Goal: Information Seeking & Learning: Learn about a topic

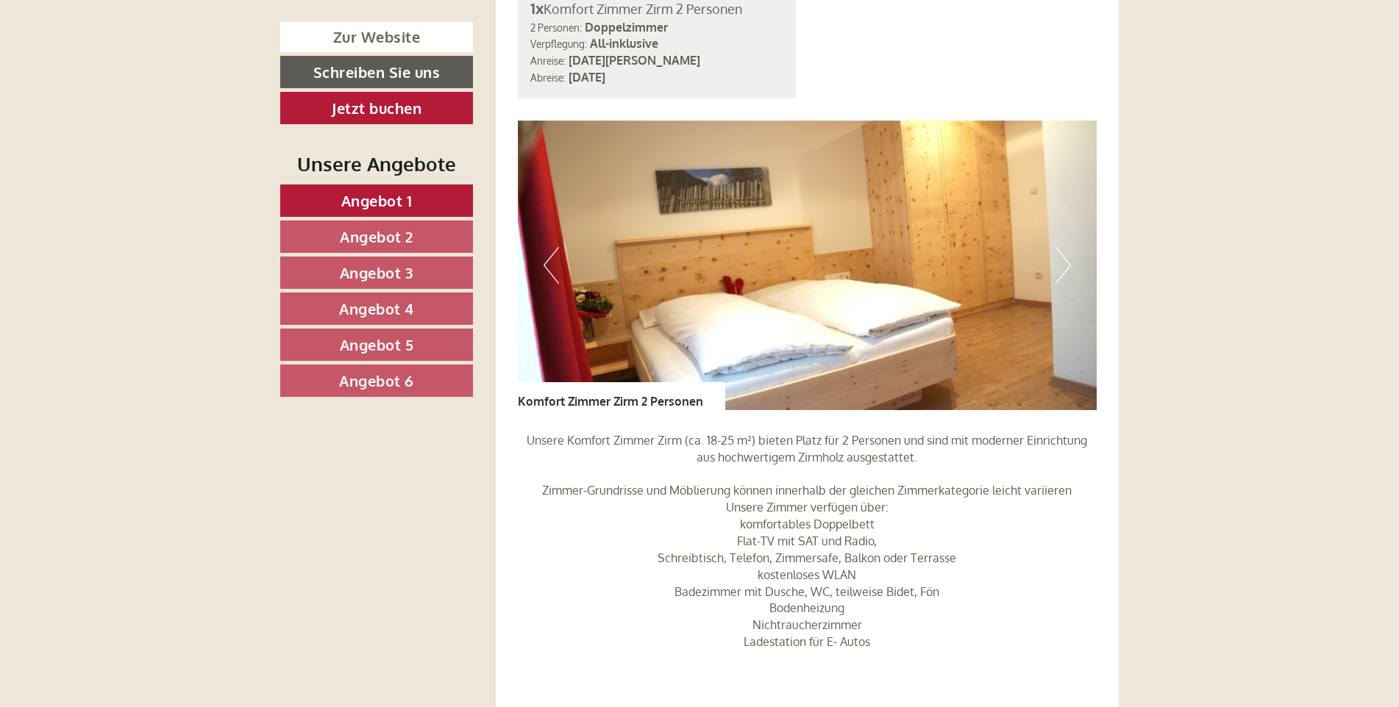
scroll to position [3382, 0]
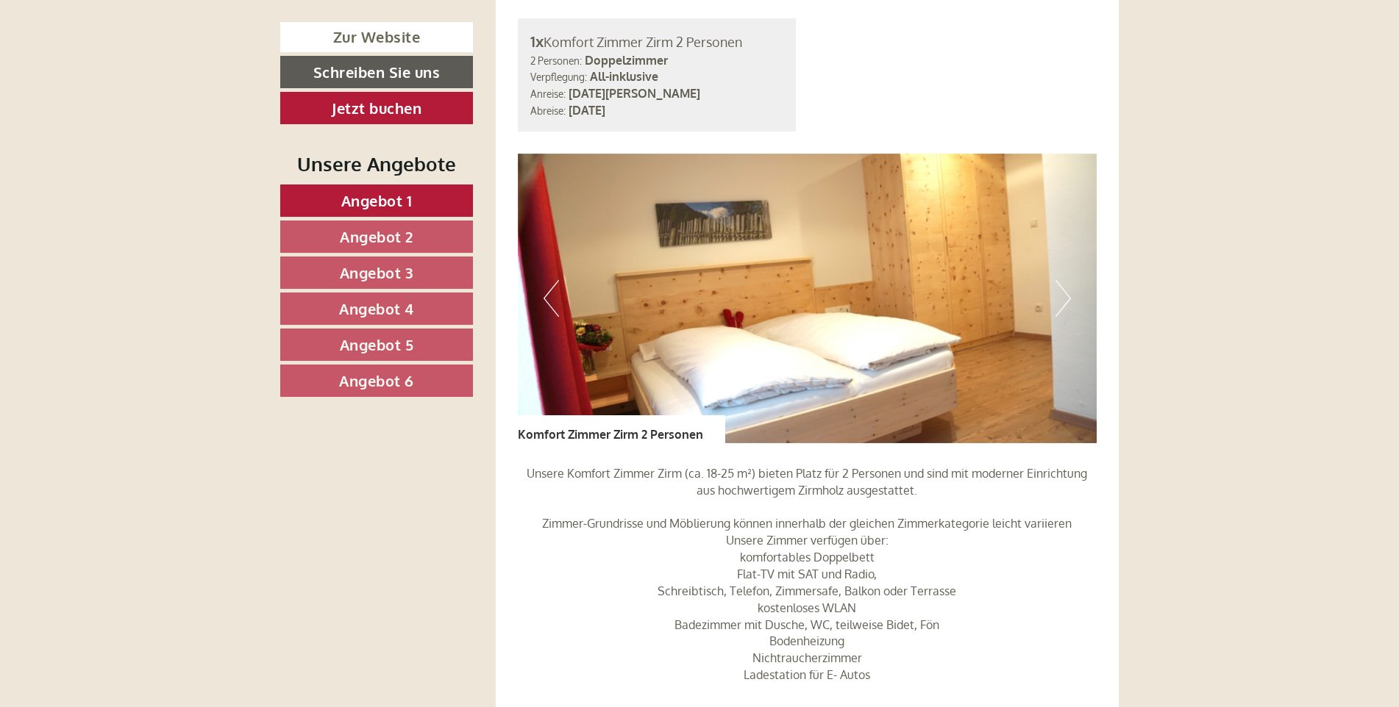
drag, startPoint x: 802, startPoint y: 322, endPoint x: 1232, endPoint y: 280, distance: 431.5
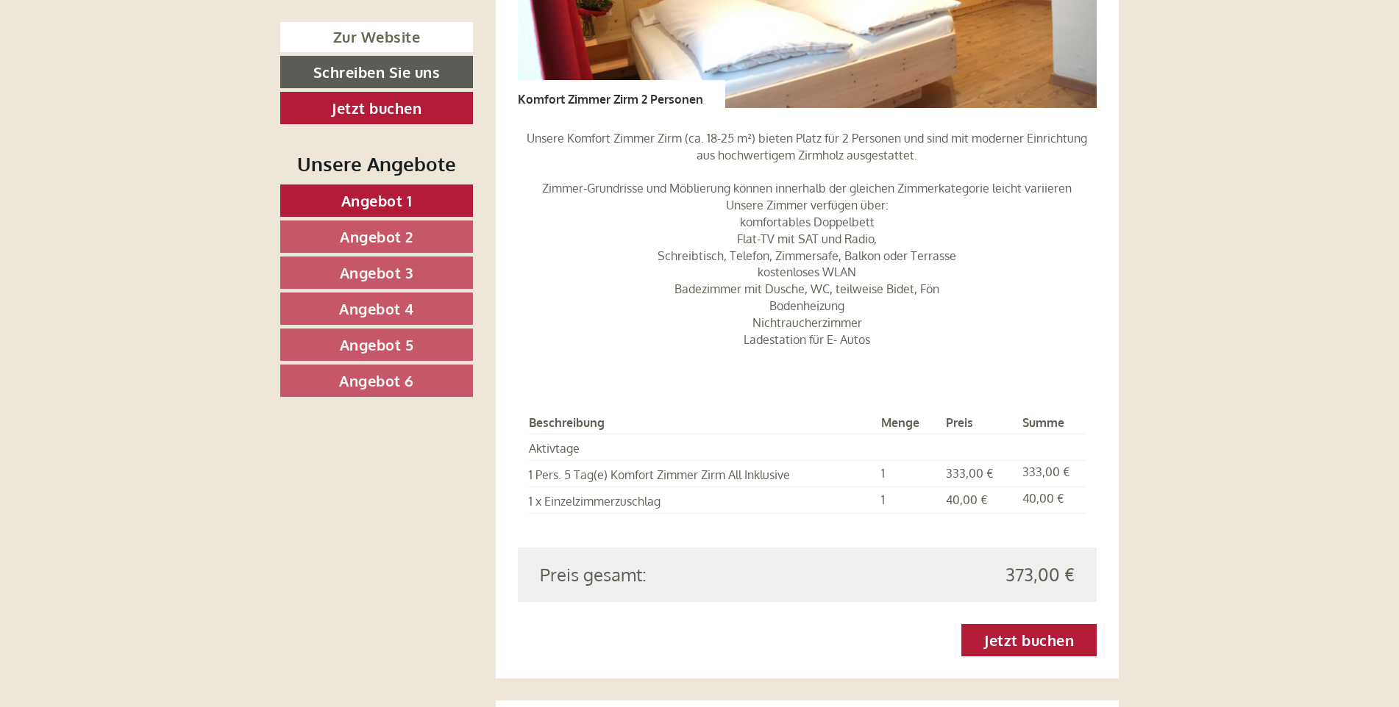
scroll to position [1471, 0]
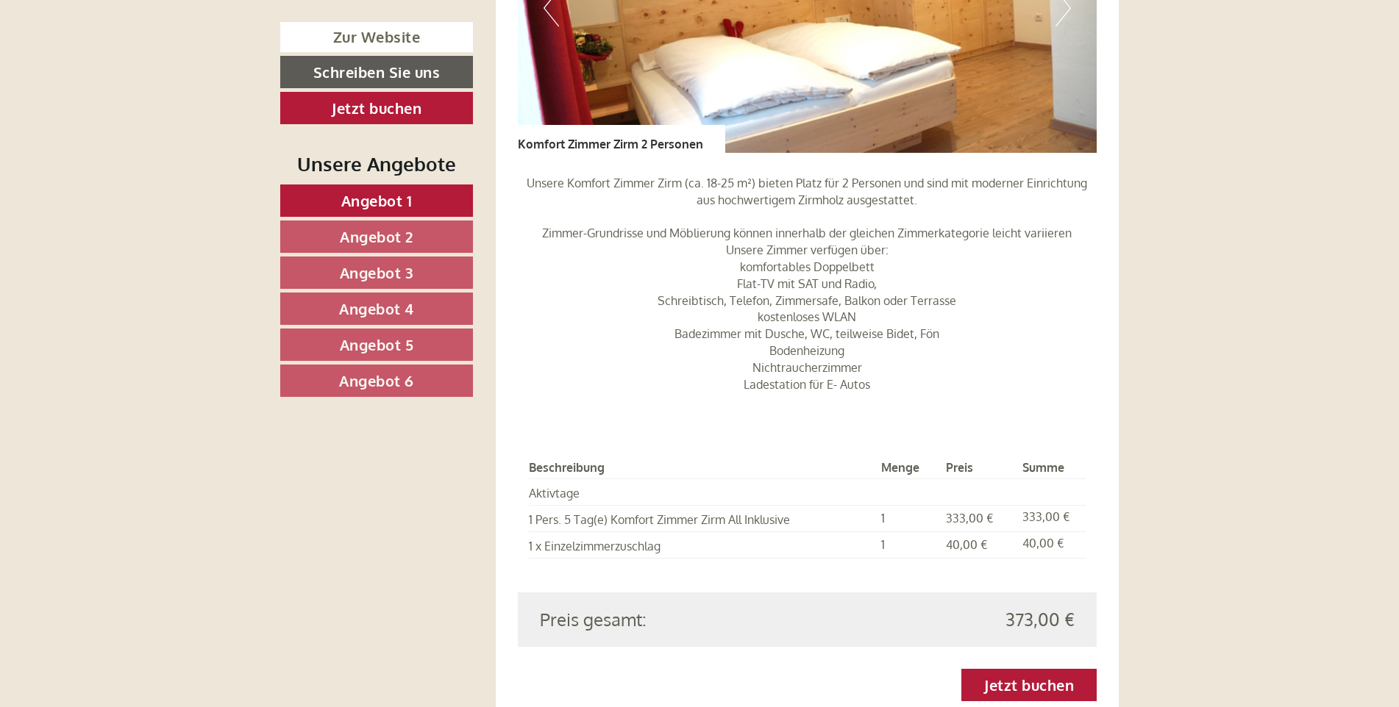
click at [360, 274] on span "Angebot 3" at bounding box center [377, 272] width 74 height 19
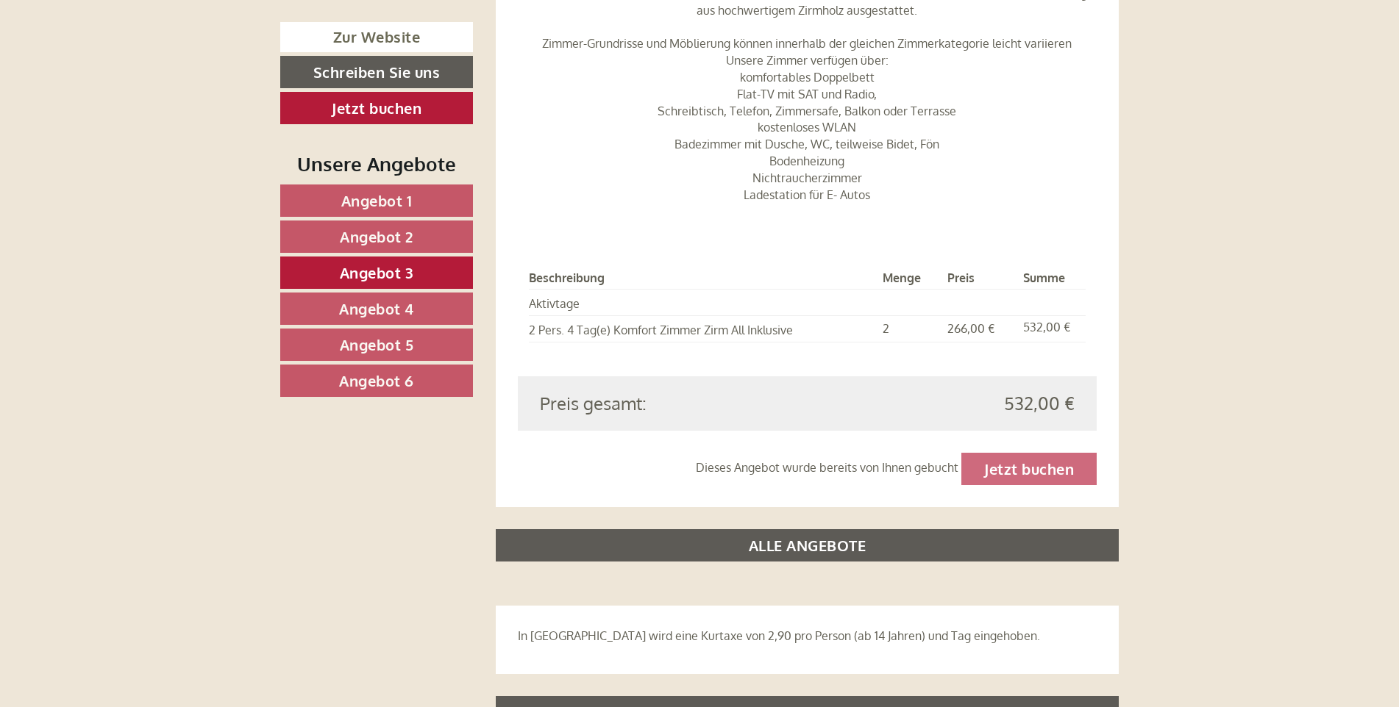
scroll to position [1661, 0]
click at [1004, 452] on div "Dieses Angebot wurde bereits von Ihnen gebucht Jetzt buchen" at bounding box center [807, 468] width 579 height 32
click at [404, 312] on span "Angebot 4" at bounding box center [376, 308] width 75 height 19
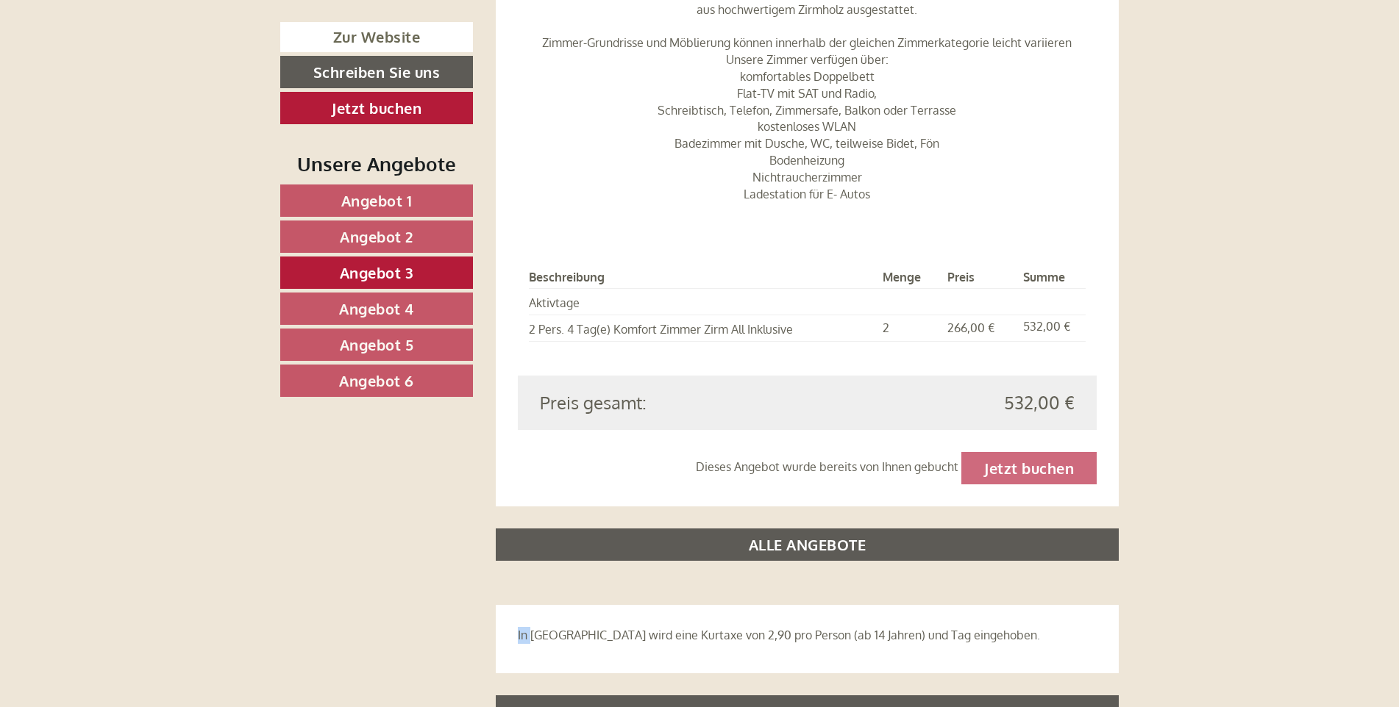
scroll to position [1073, 0]
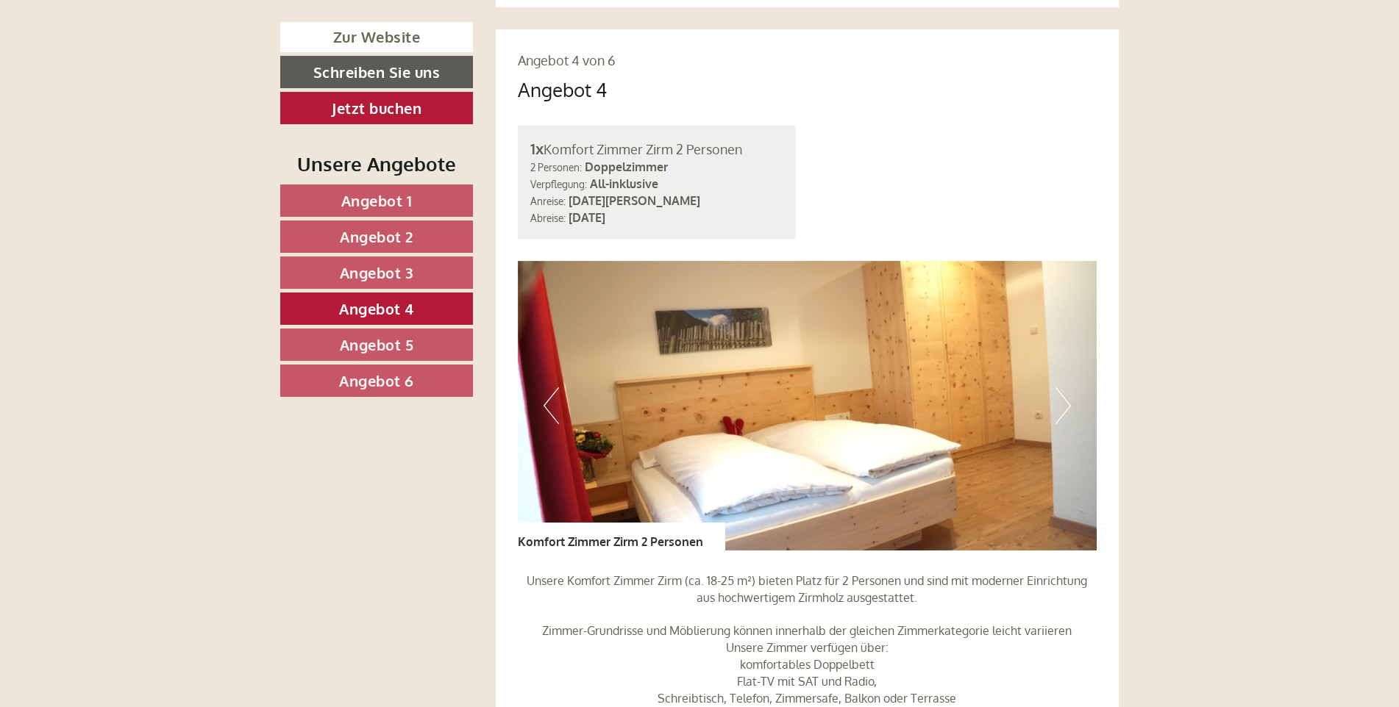
click at [412, 346] on span "Angebot 5" at bounding box center [377, 344] width 74 height 19
click at [416, 382] on link "Angebot 6" at bounding box center [376, 381] width 193 height 32
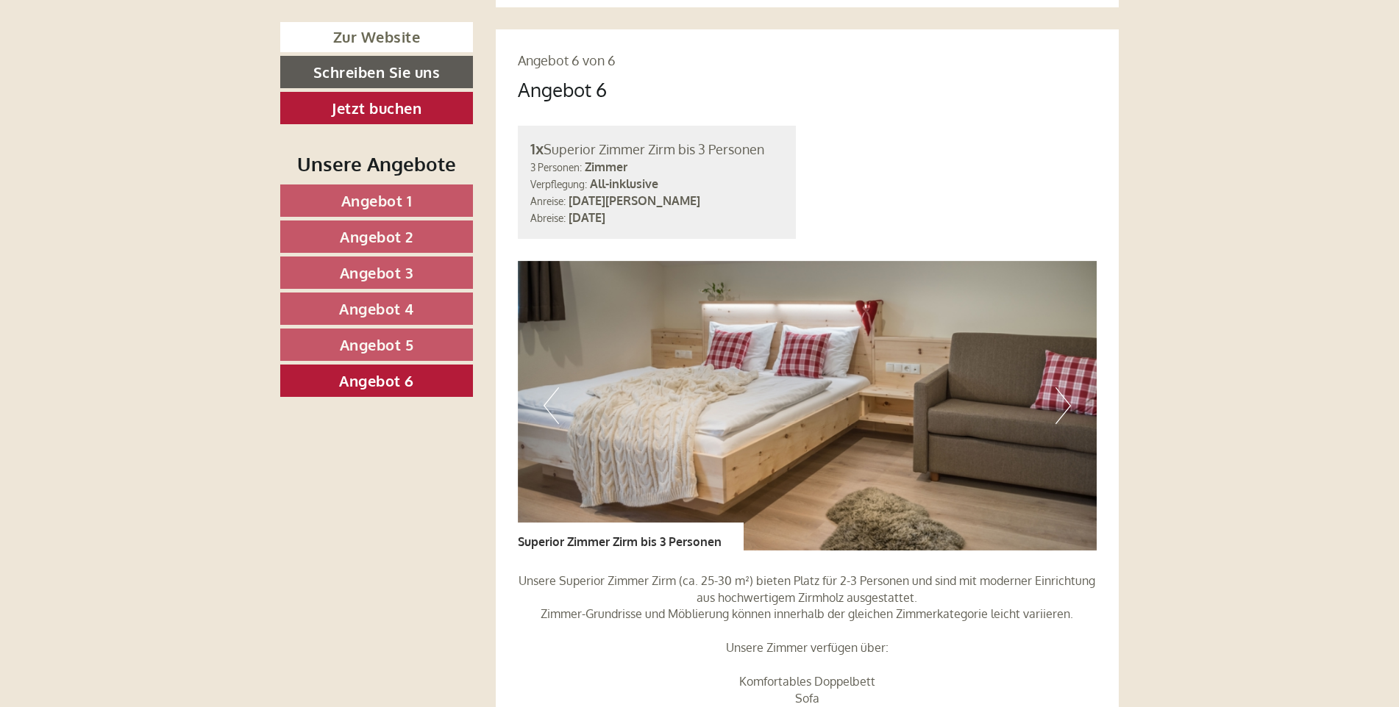
click at [426, 343] on link "Angebot 5" at bounding box center [376, 345] width 193 height 32
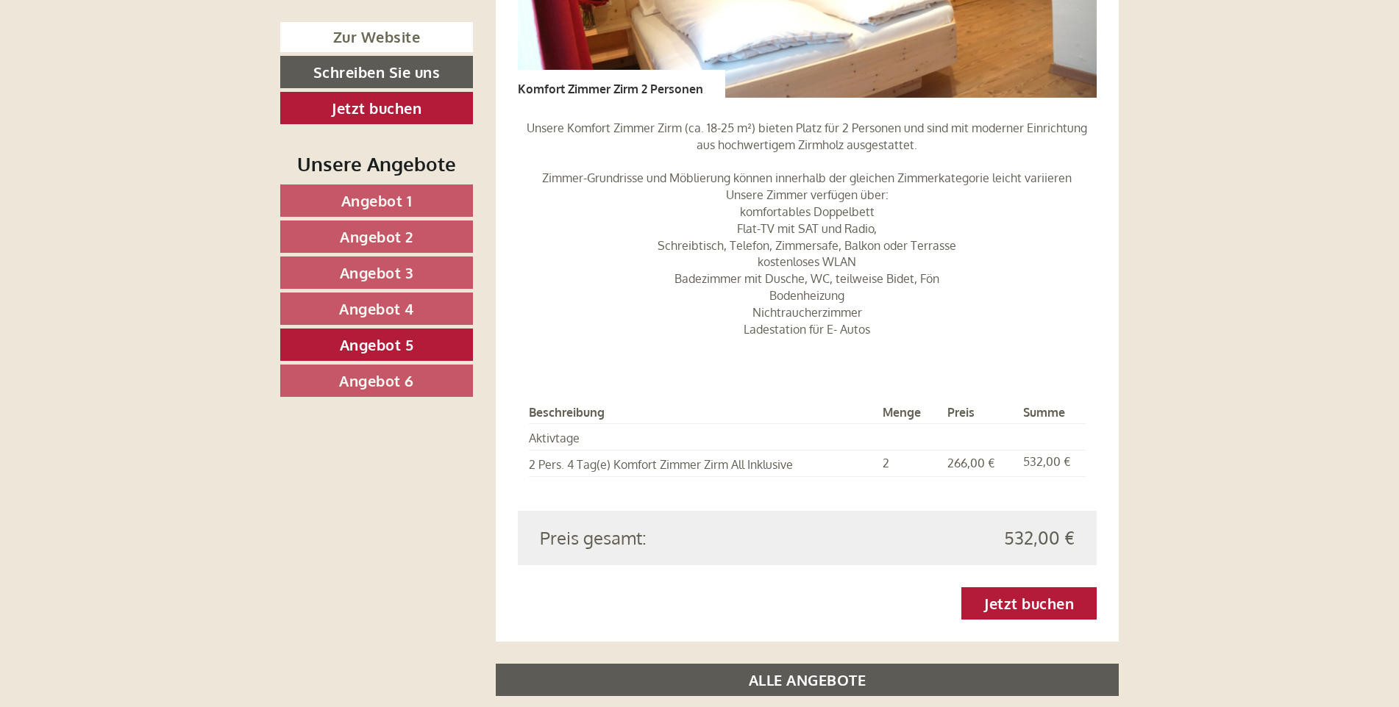
scroll to position [1588, 0]
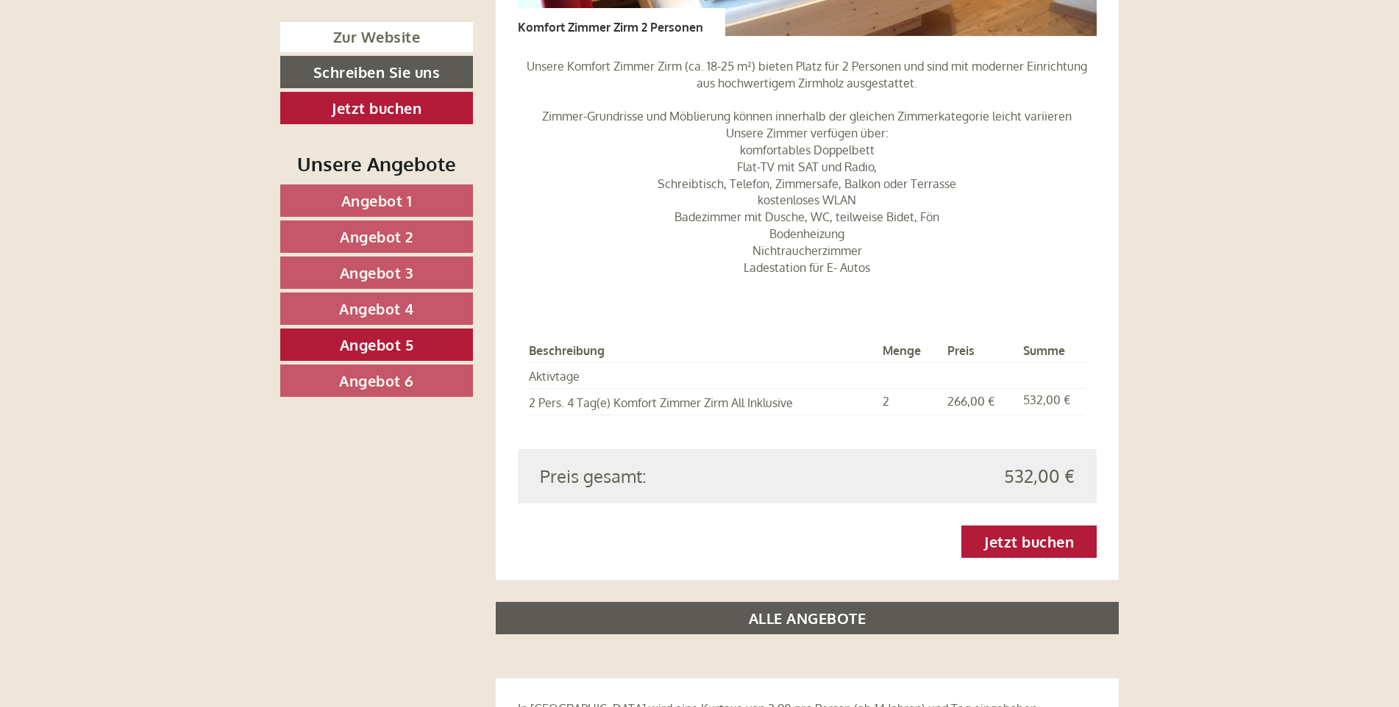
drag, startPoint x: 813, startPoint y: 403, endPoint x: 1209, endPoint y: 321, distance: 404.1
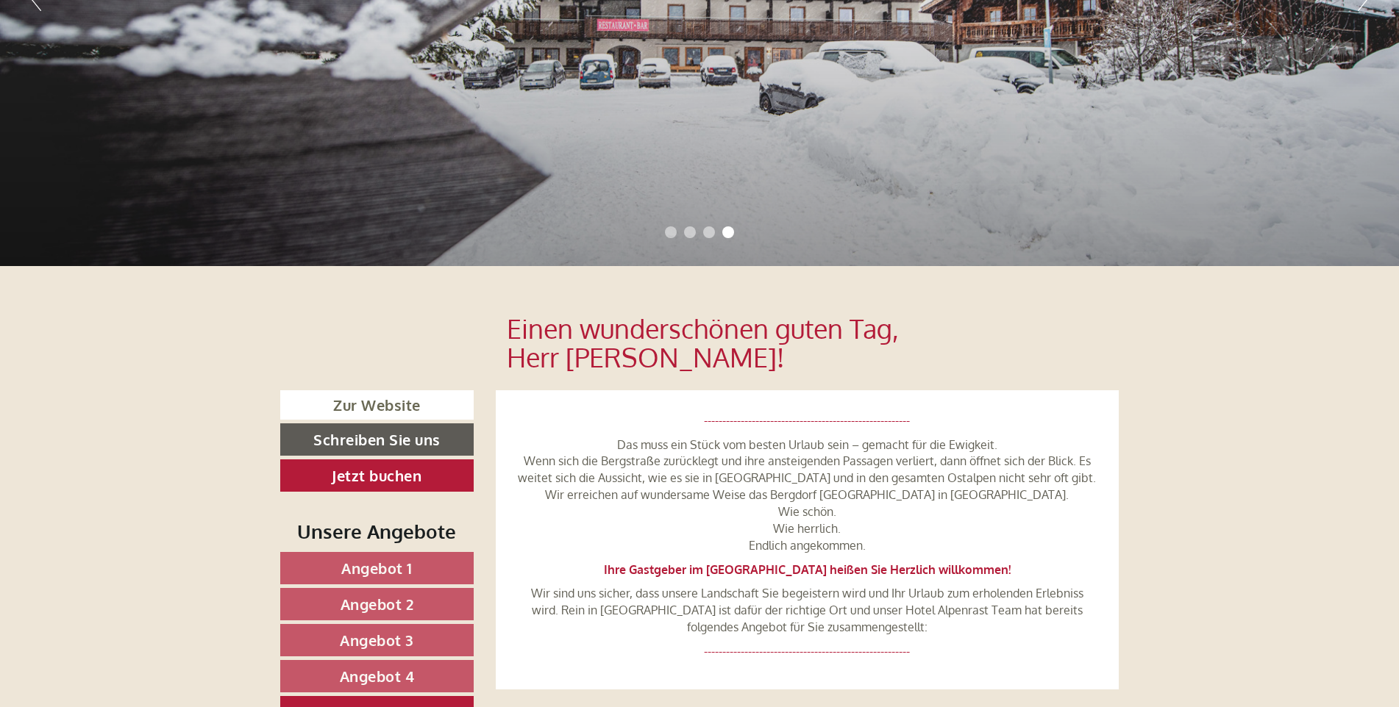
scroll to position [441, 0]
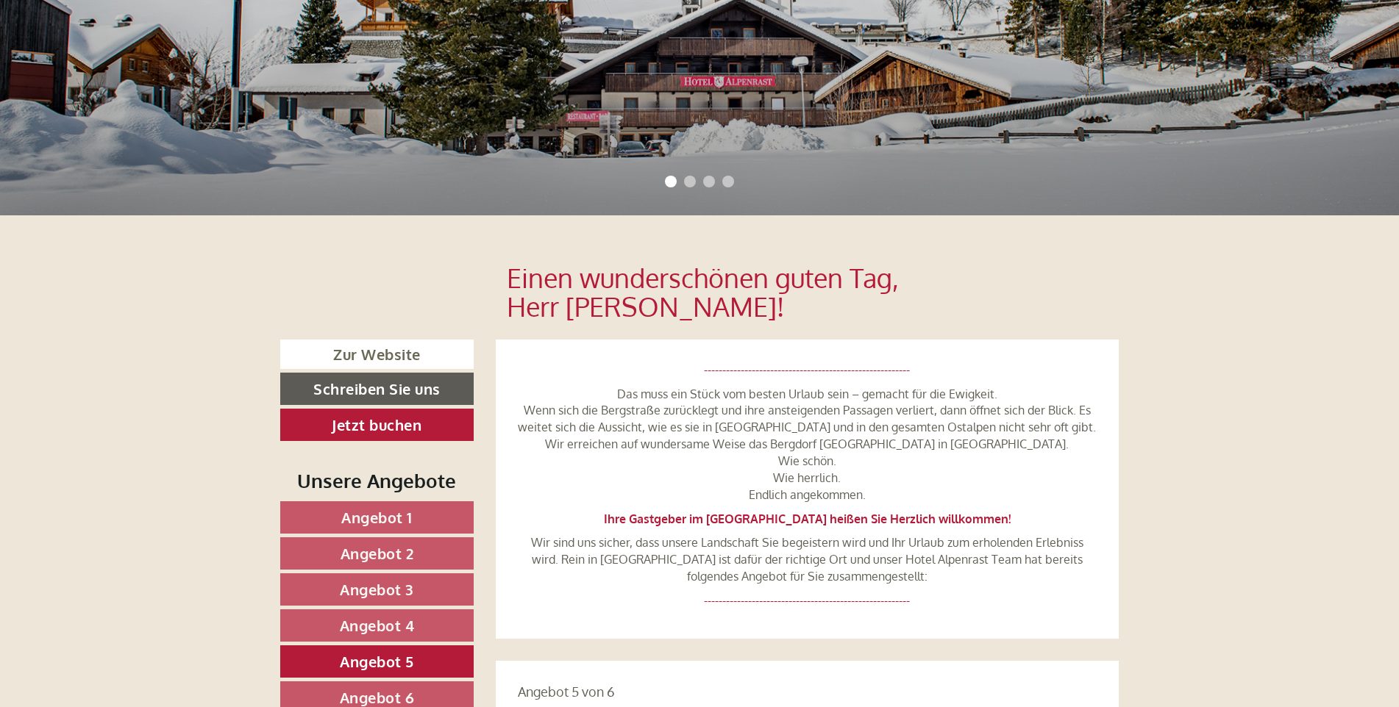
click at [1259, 301] on div "Einen wunderschönen guten Tag, Herr [PERSON_NAME]! ----------------------------…" at bounding box center [699, 277] width 1399 height 124
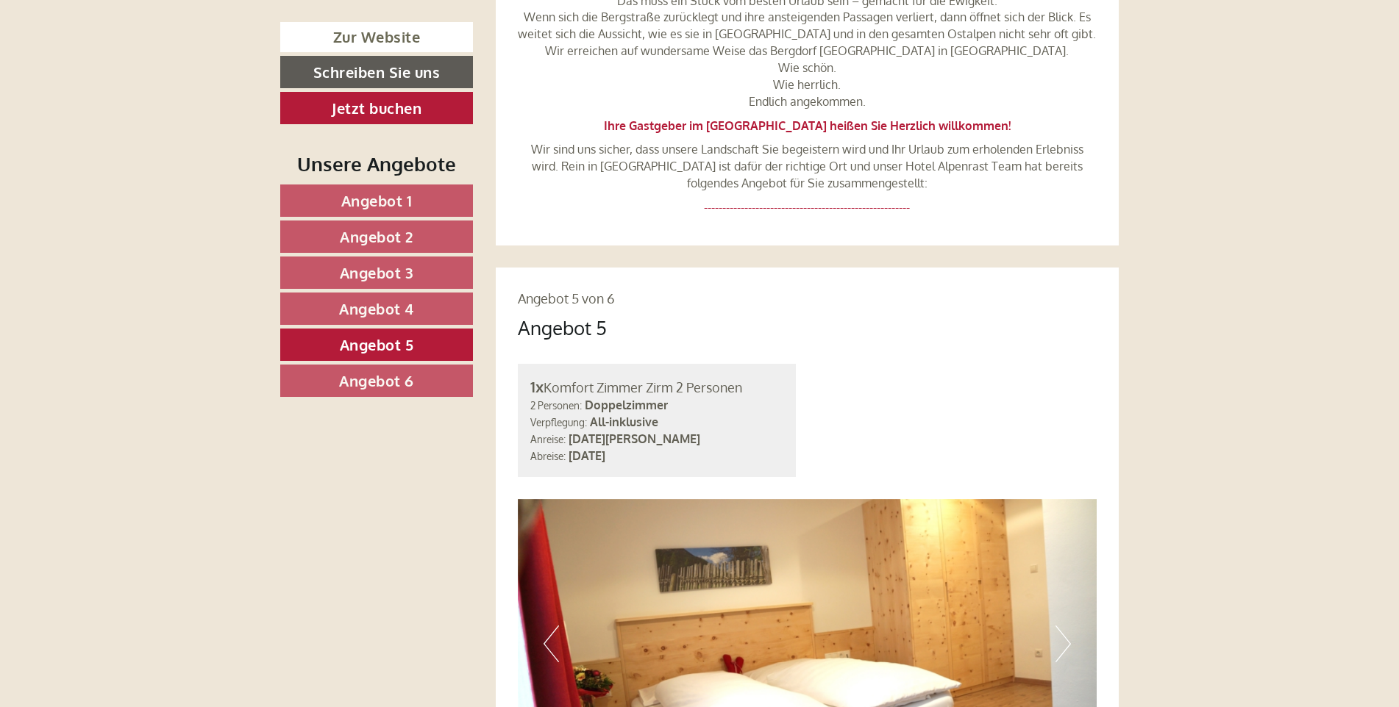
scroll to position [809, 0]
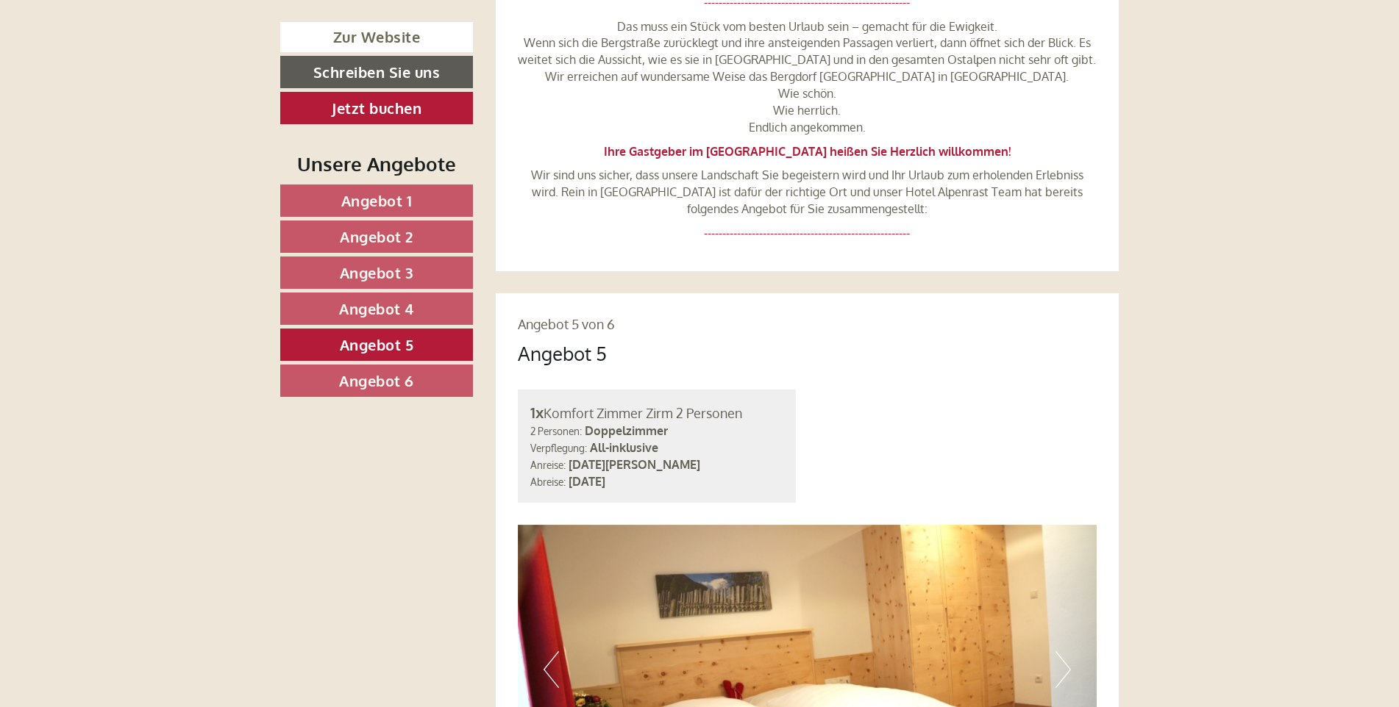
click at [365, 199] on span "Angebot 1" at bounding box center [376, 200] width 71 height 19
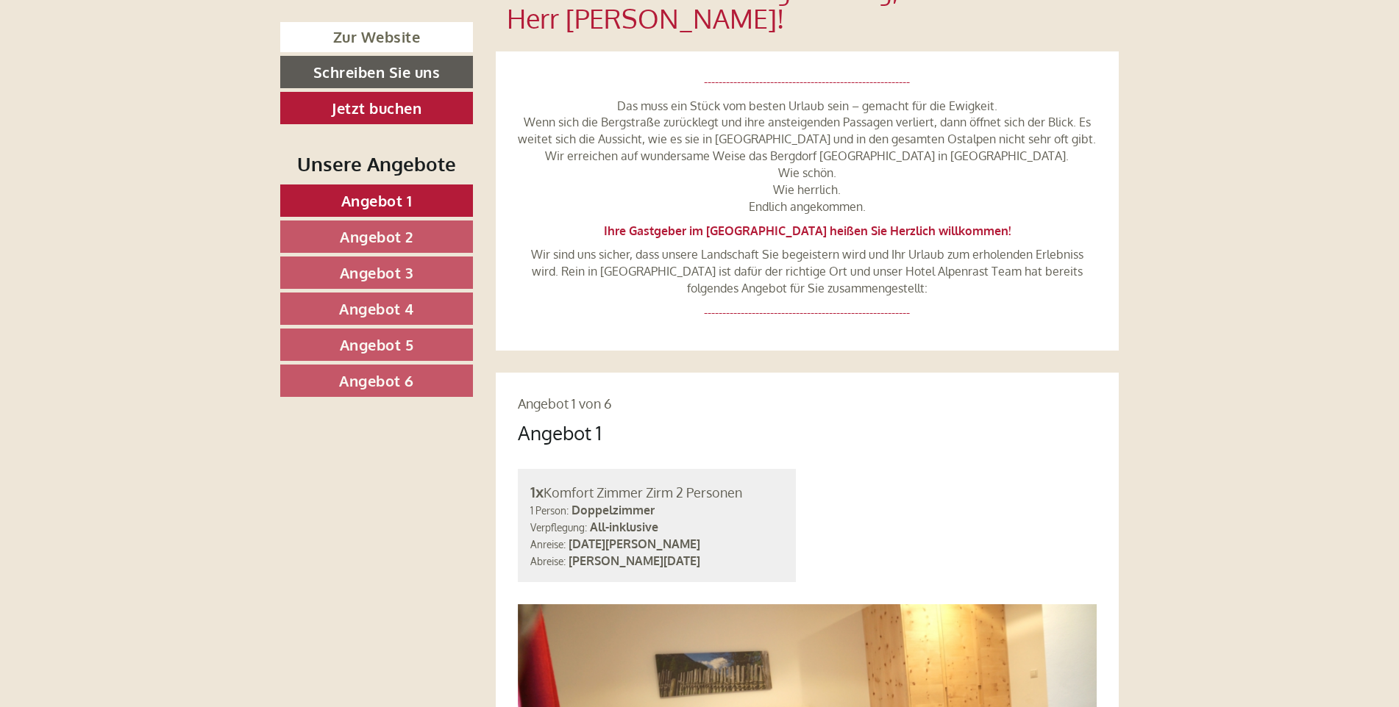
scroll to position [779, 0]
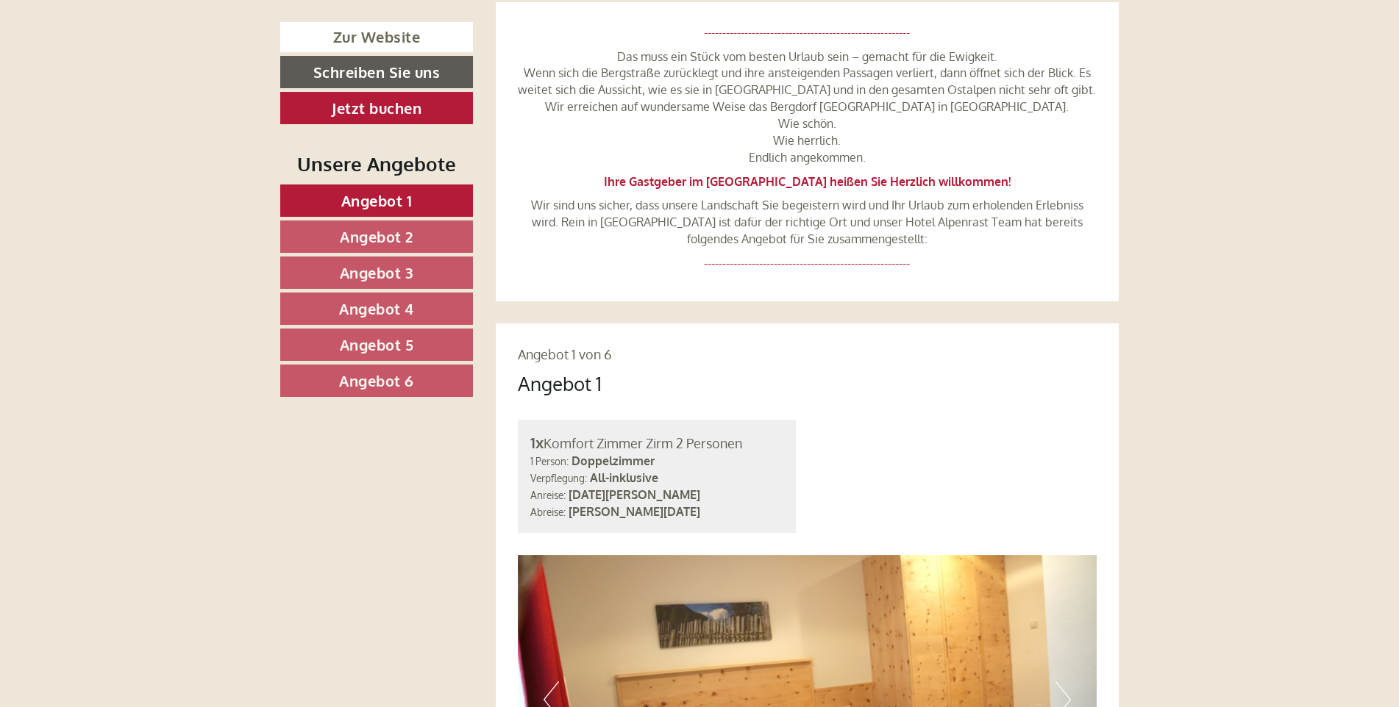
click at [401, 231] on span "Angebot 2" at bounding box center [377, 236] width 74 height 19
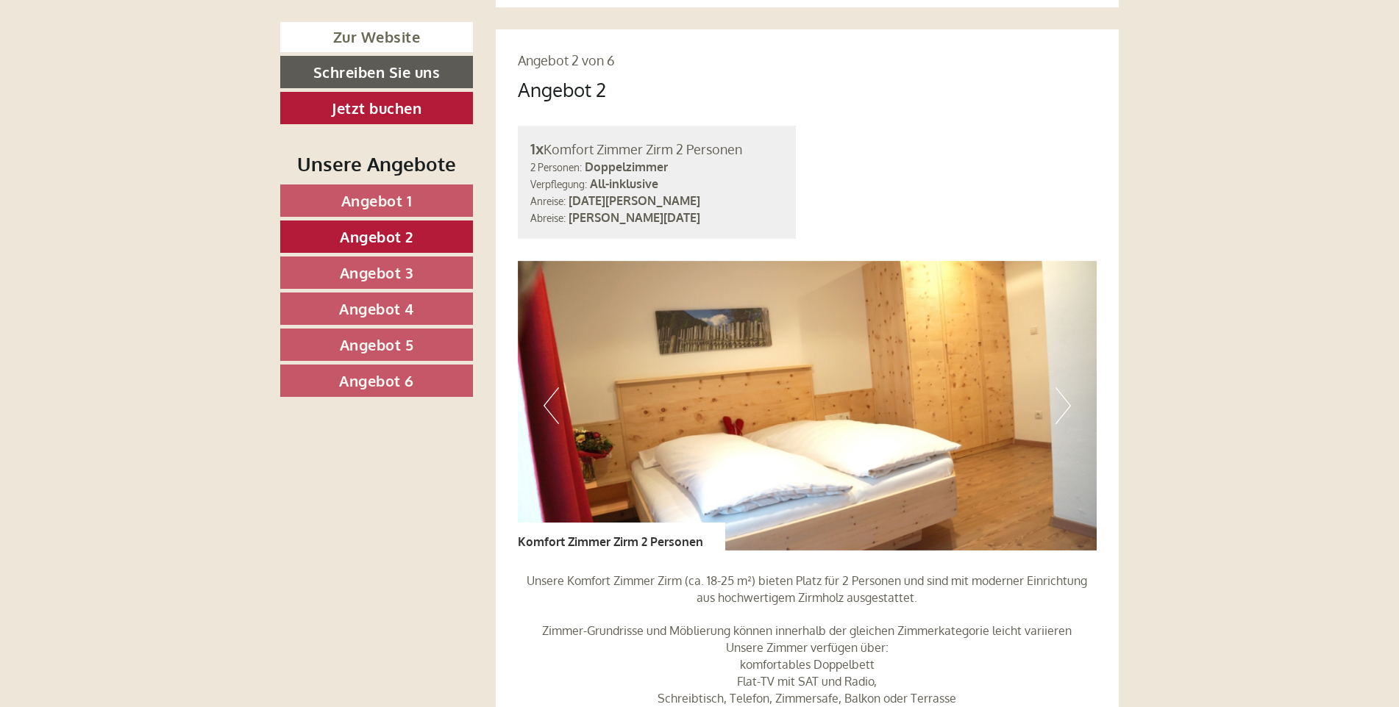
click at [406, 275] on span "Angebot 3" at bounding box center [377, 272] width 74 height 19
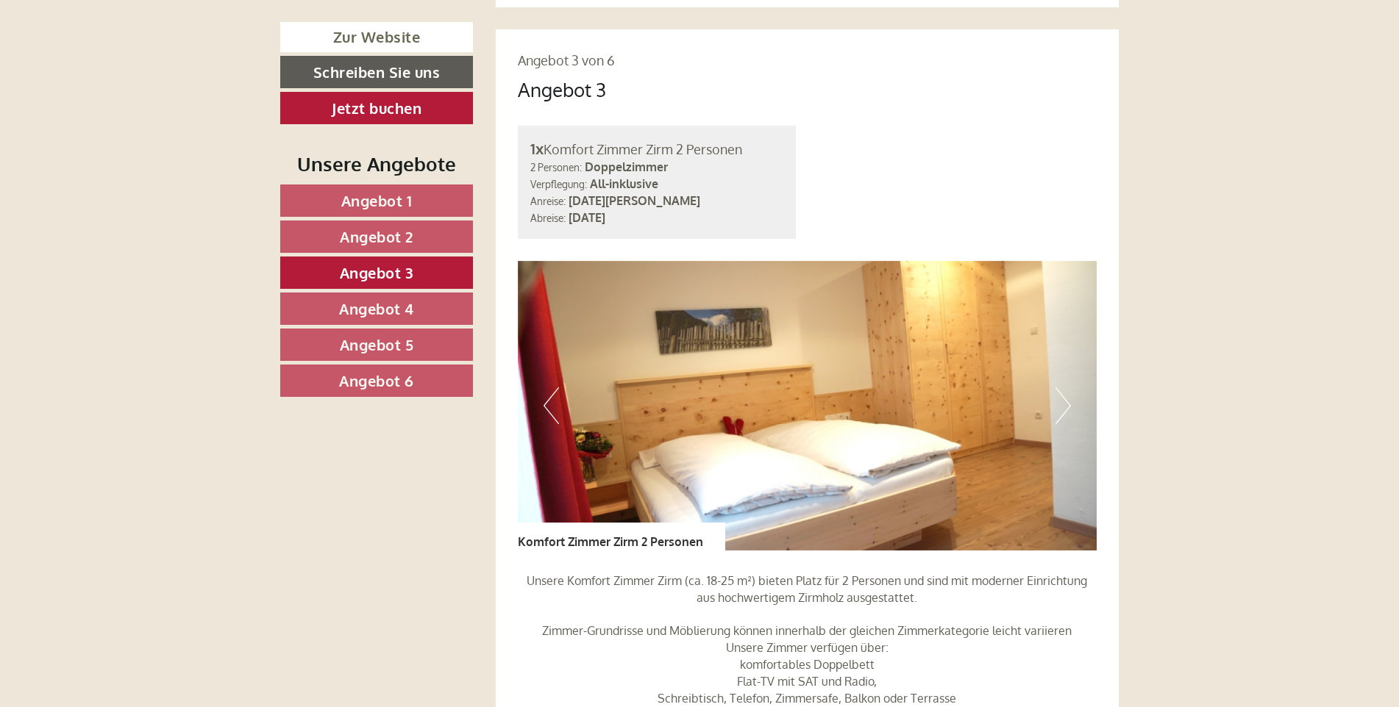
click at [411, 305] on span "Angebot 4" at bounding box center [376, 308] width 75 height 19
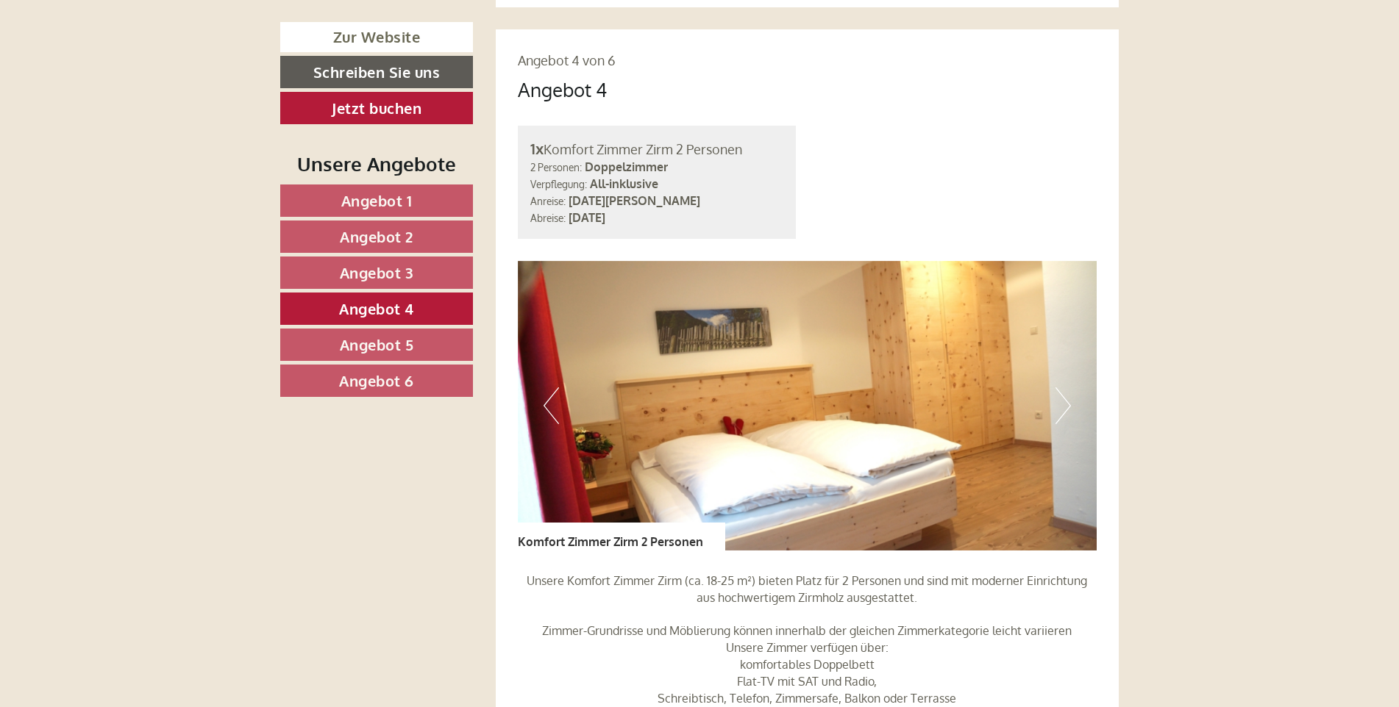
click at [419, 339] on link "Angebot 5" at bounding box center [376, 345] width 193 height 32
click at [423, 374] on link "Angebot 6" at bounding box center [376, 381] width 193 height 32
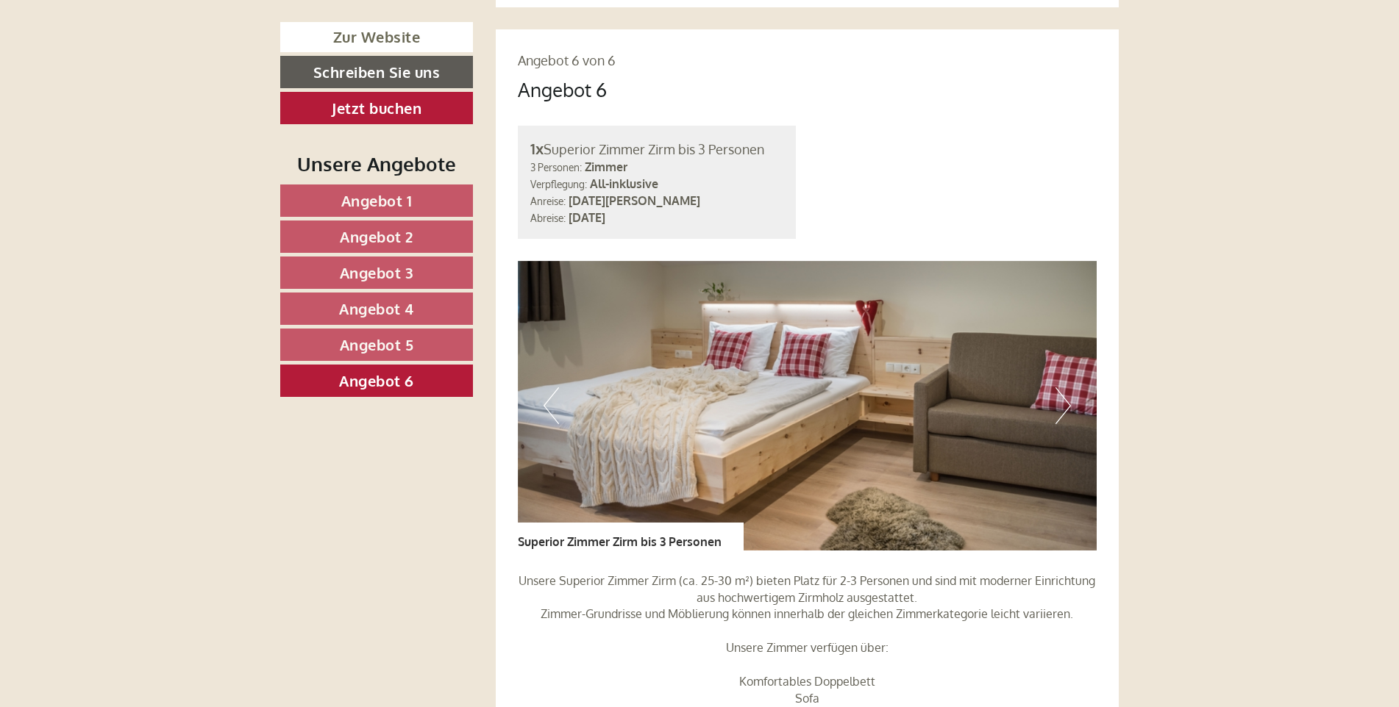
click at [368, 335] on span "Angebot 5" at bounding box center [377, 344] width 74 height 19
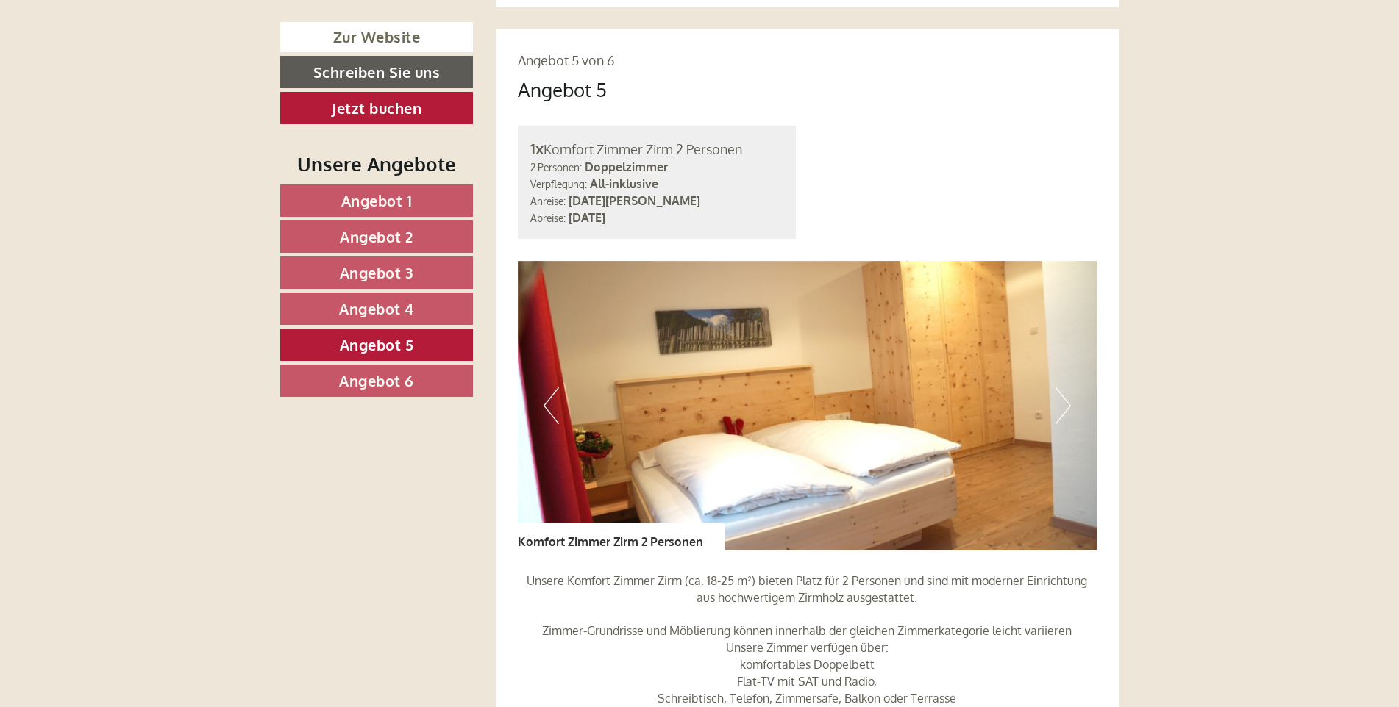
click at [383, 310] on span "Angebot 4" at bounding box center [376, 308] width 75 height 19
click at [386, 272] on span "Angebot 3" at bounding box center [377, 272] width 74 height 19
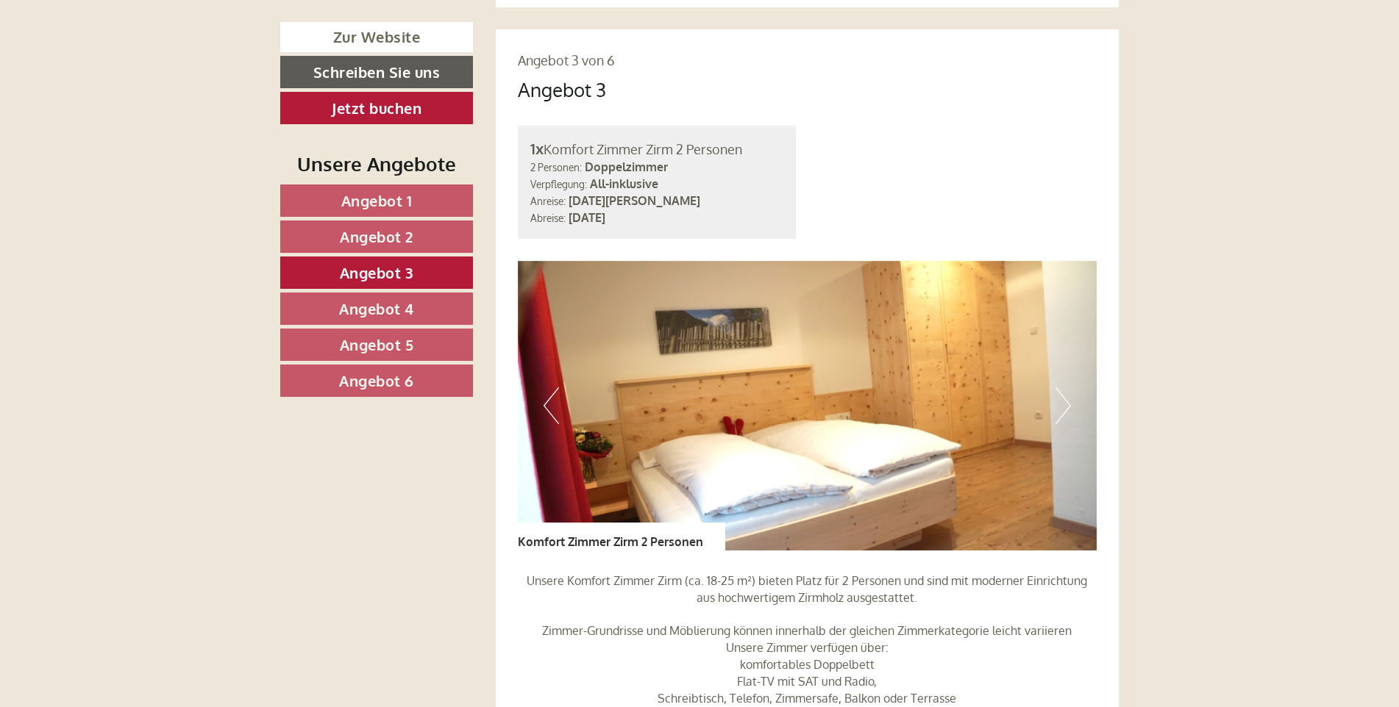
click at [417, 307] on link "Angebot 4" at bounding box center [376, 309] width 193 height 32
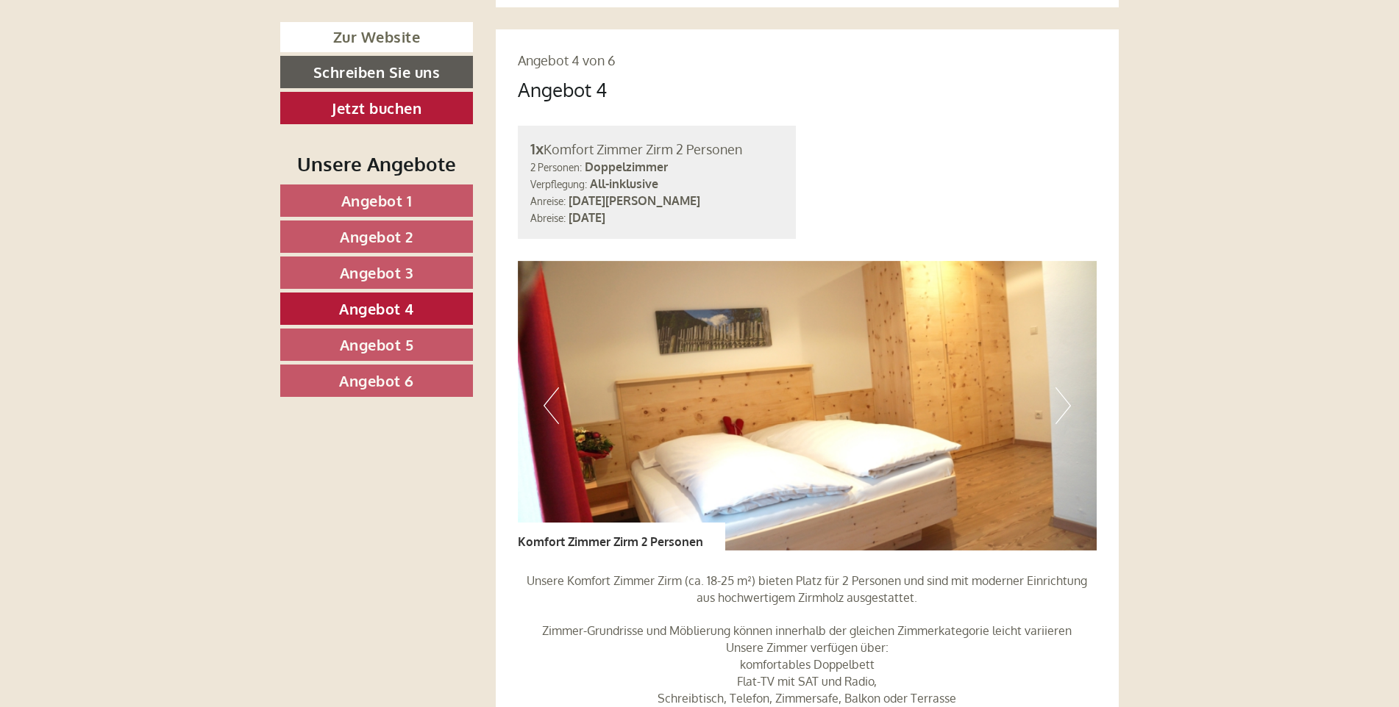
click at [424, 337] on link "Angebot 5" at bounding box center [376, 345] width 193 height 32
click at [424, 372] on link "Angebot 6" at bounding box center [376, 381] width 193 height 32
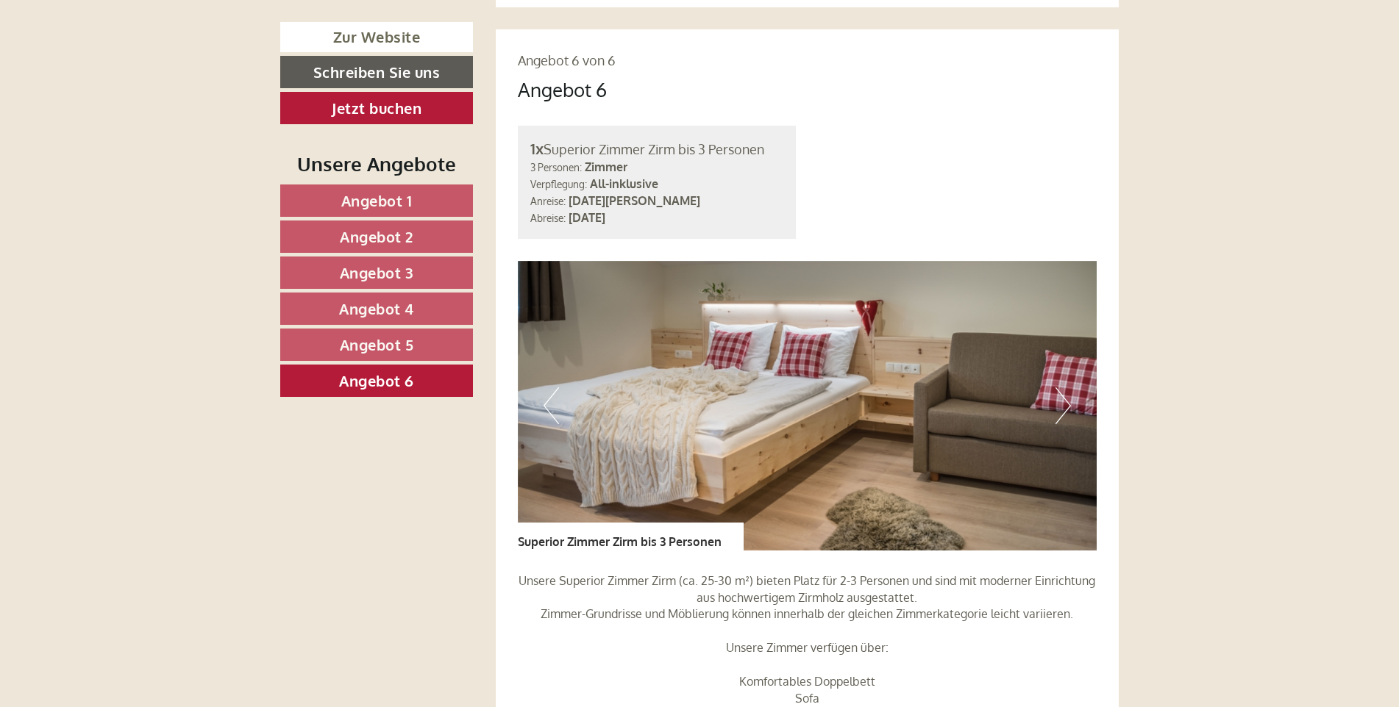
click at [410, 341] on span "Angebot 5" at bounding box center [377, 344] width 74 height 19
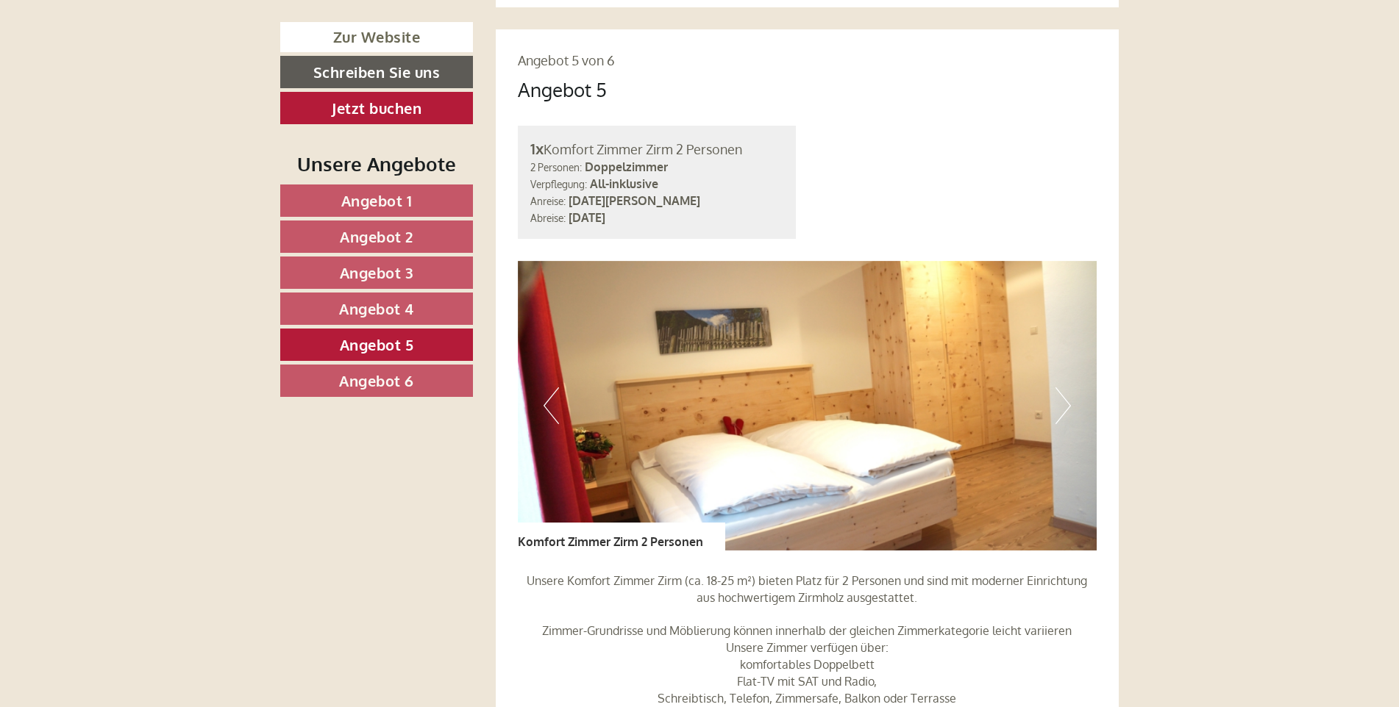
click at [410, 310] on span "Angebot 4" at bounding box center [376, 308] width 75 height 19
click at [410, 270] on span "Angebot 3" at bounding box center [377, 272] width 74 height 19
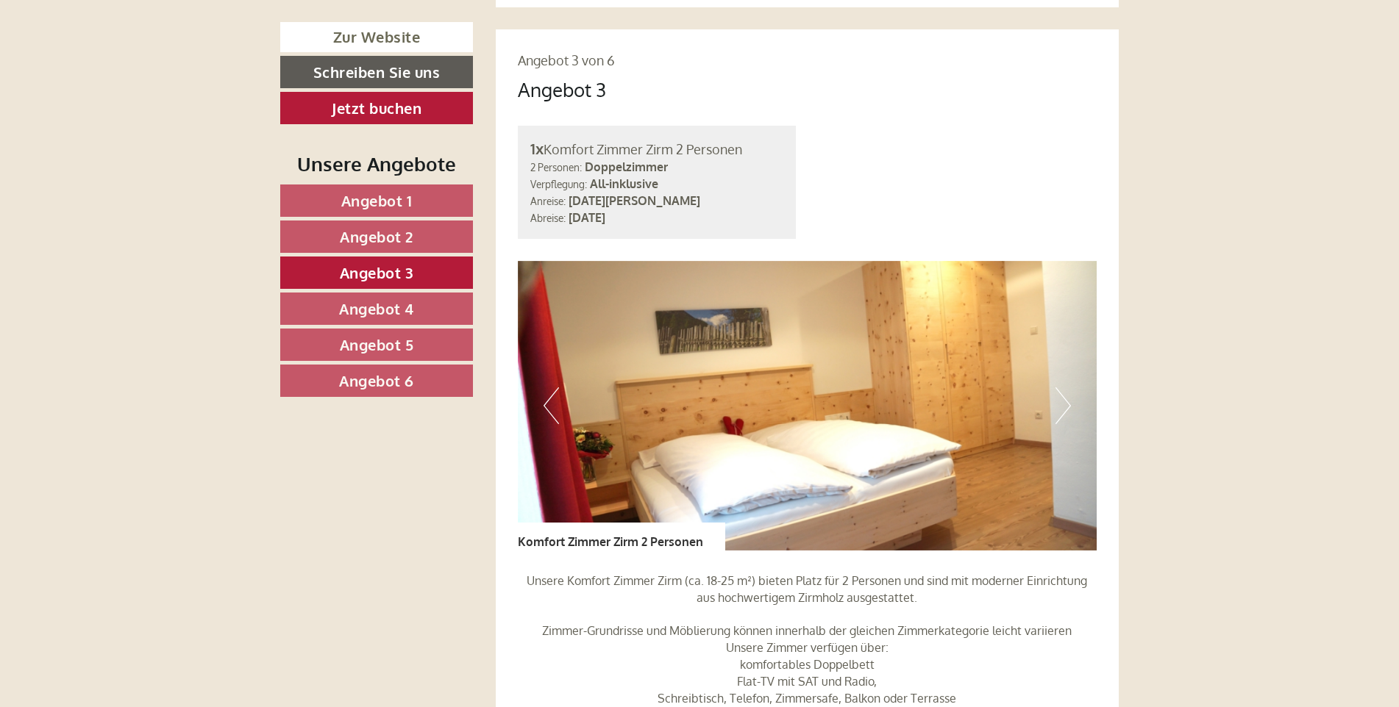
click at [404, 230] on span "Angebot 2" at bounding box center [377, 236] width 74 height 19
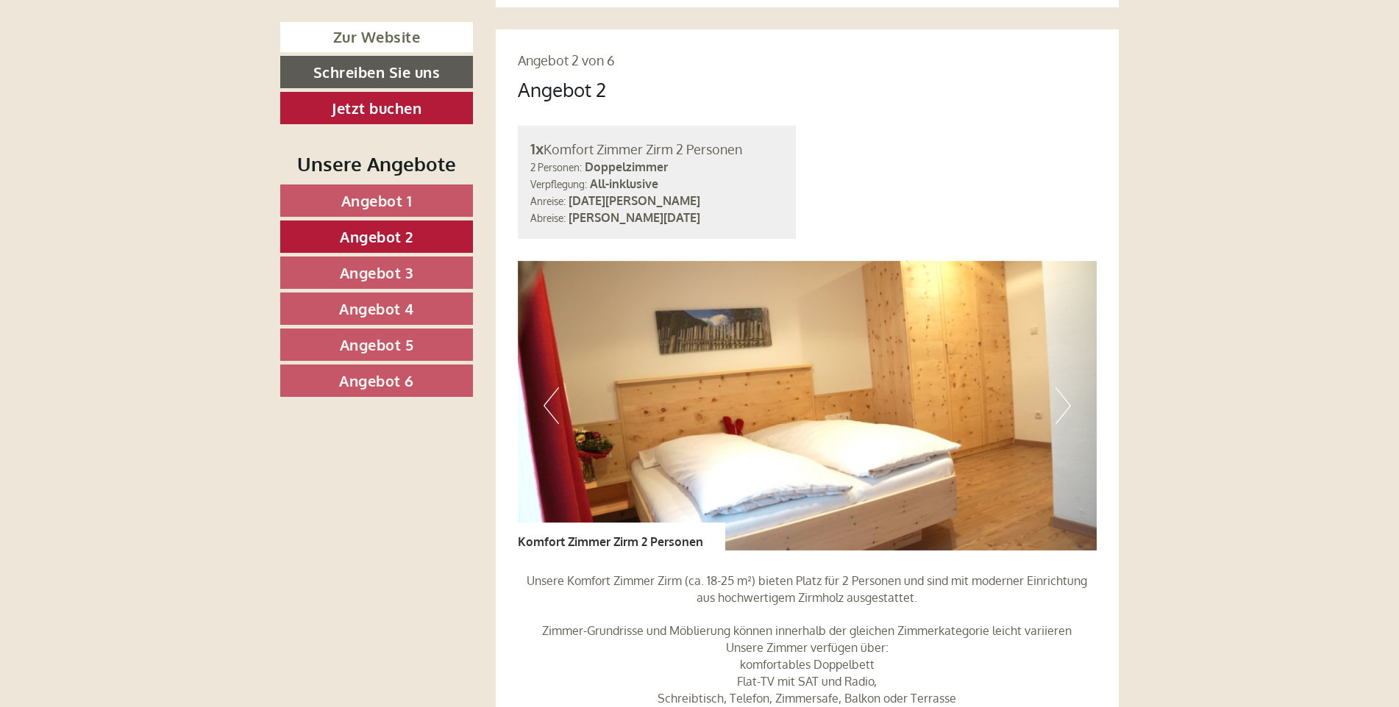
click at [396, 196] on span "Angebot 1" at bounding box center [376, 200] width 71 height 19
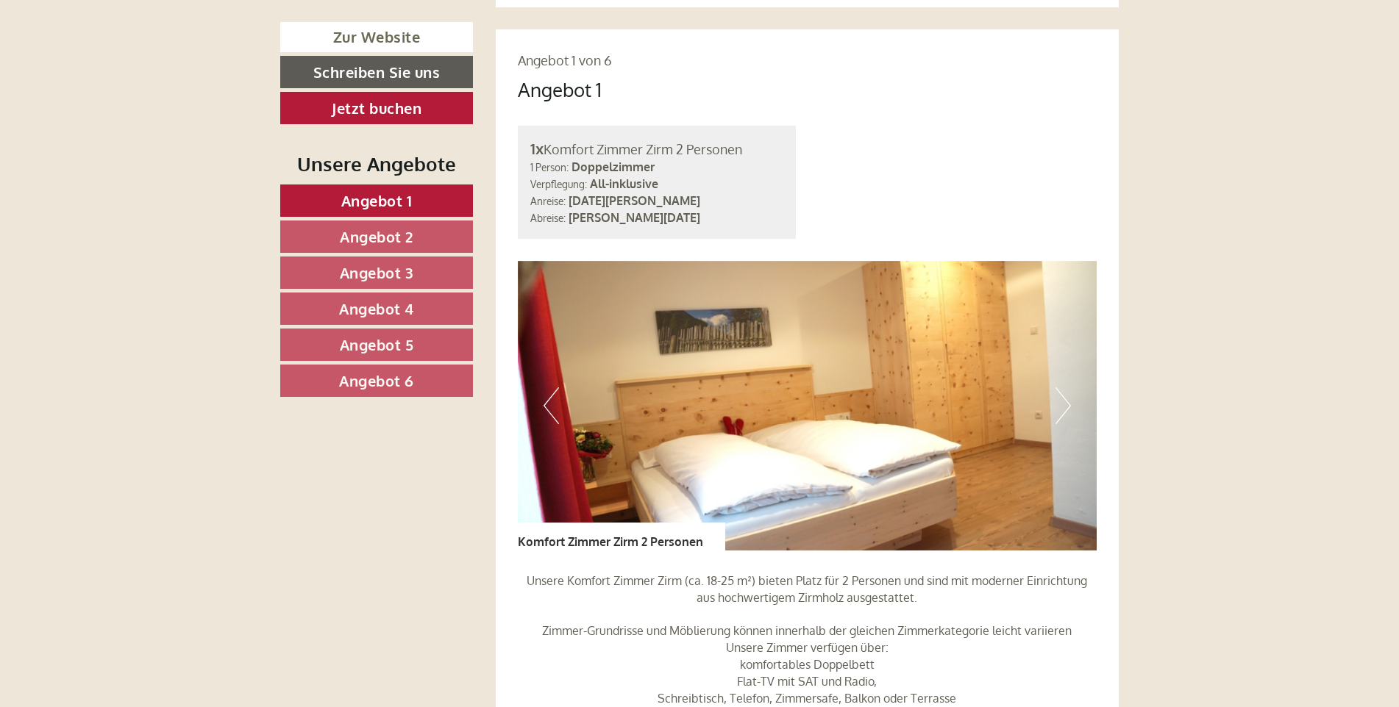
click at [411, 269] on span "Angebot 3" at bounding box center [377, 272] width 74 height 19
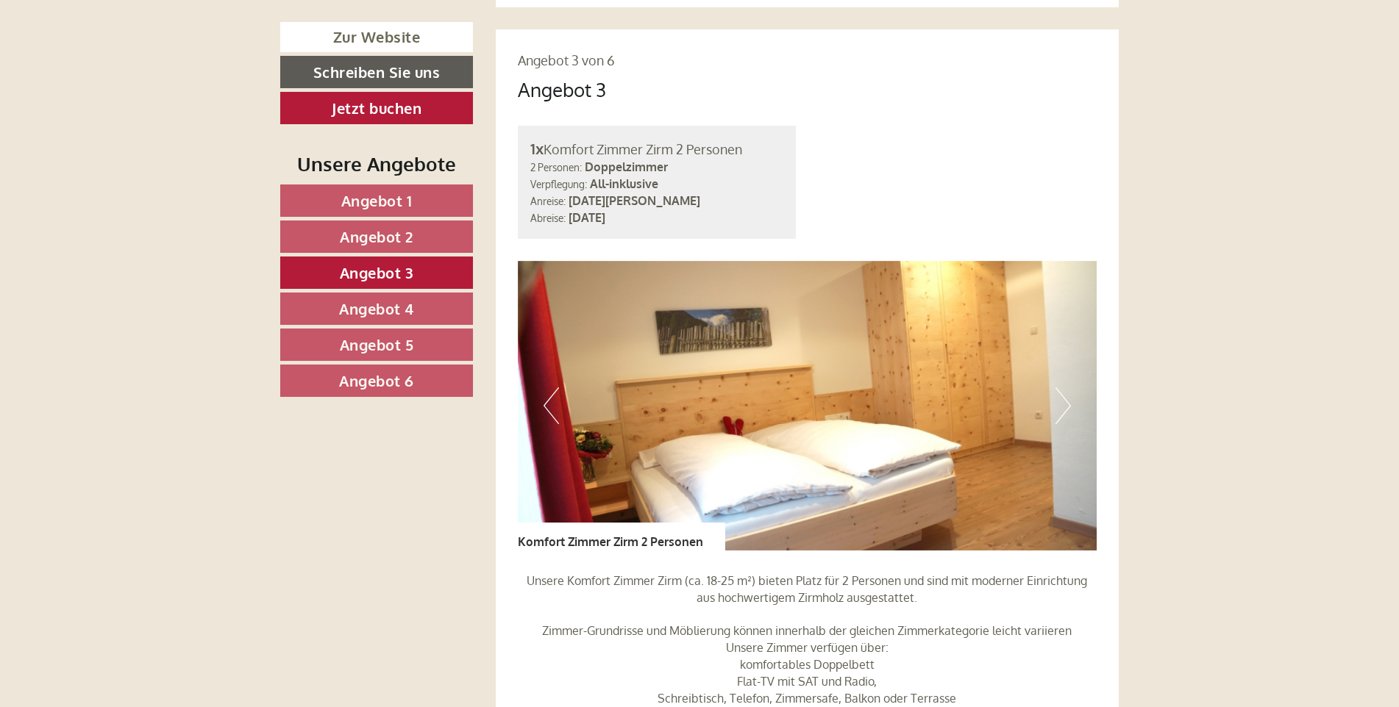
click at [349, 295] on link "Angebot 4" at bounding box center [376, 309] width 193 height 32
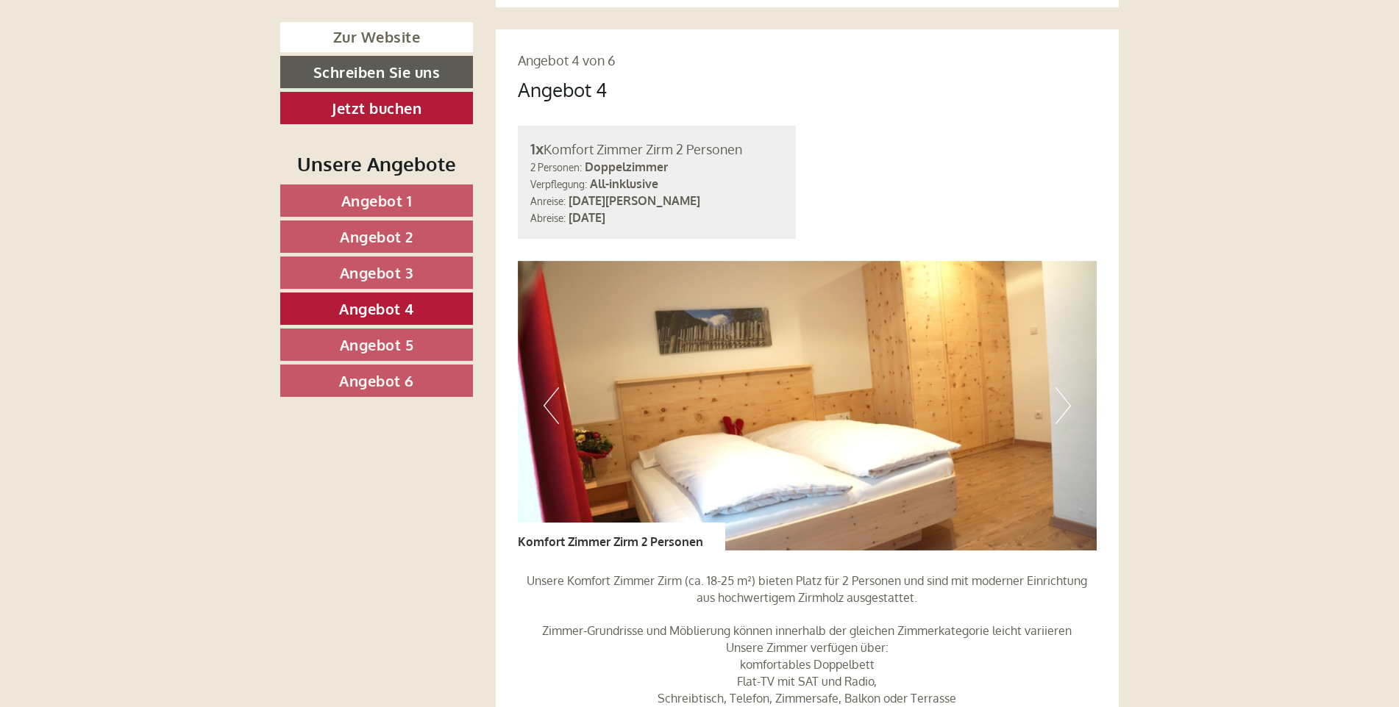
click at [359, 336] on span "Angebot 5" at bounding box center [377, 344] width 74 height 19
click at [396, 378] on span "Angebot 6" at bounding box center [376, 380] width 75 height 19
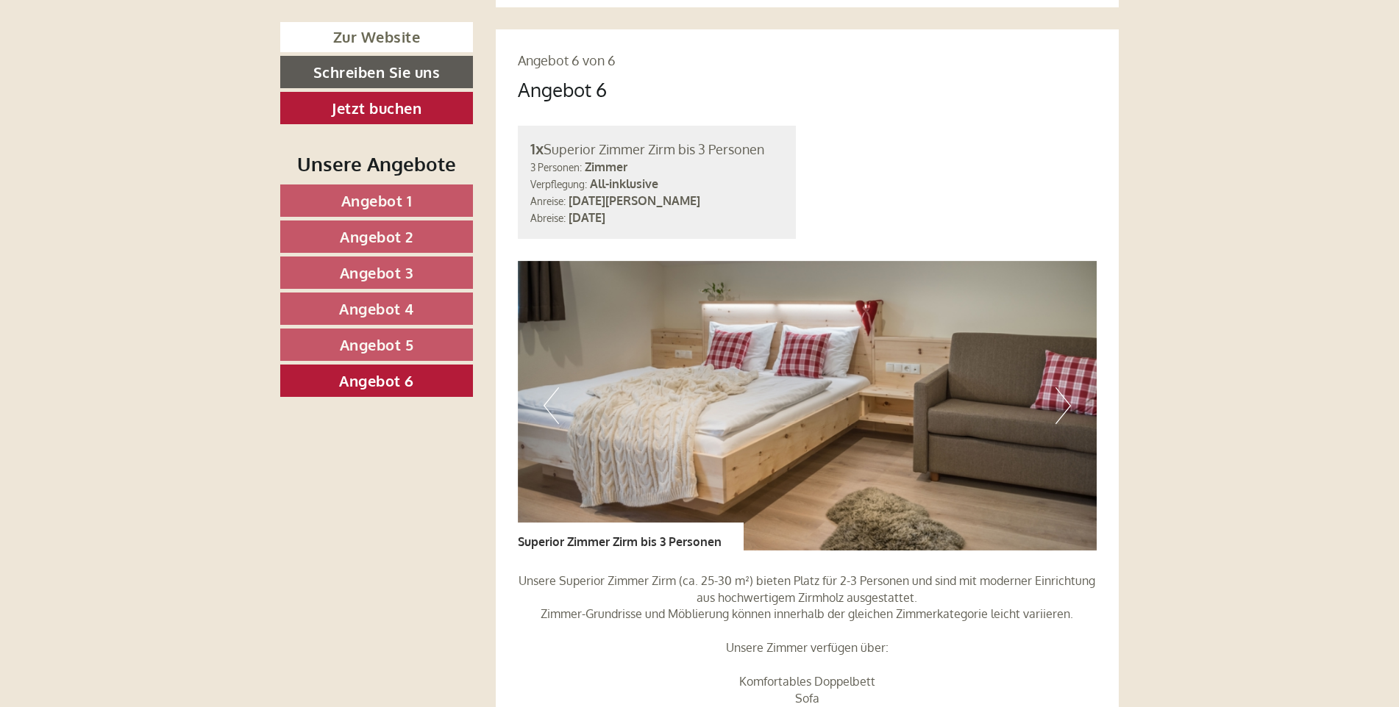
click at [394, 191] on span "Angebot 1" at bounding box center [376, 200] width 71 height 19
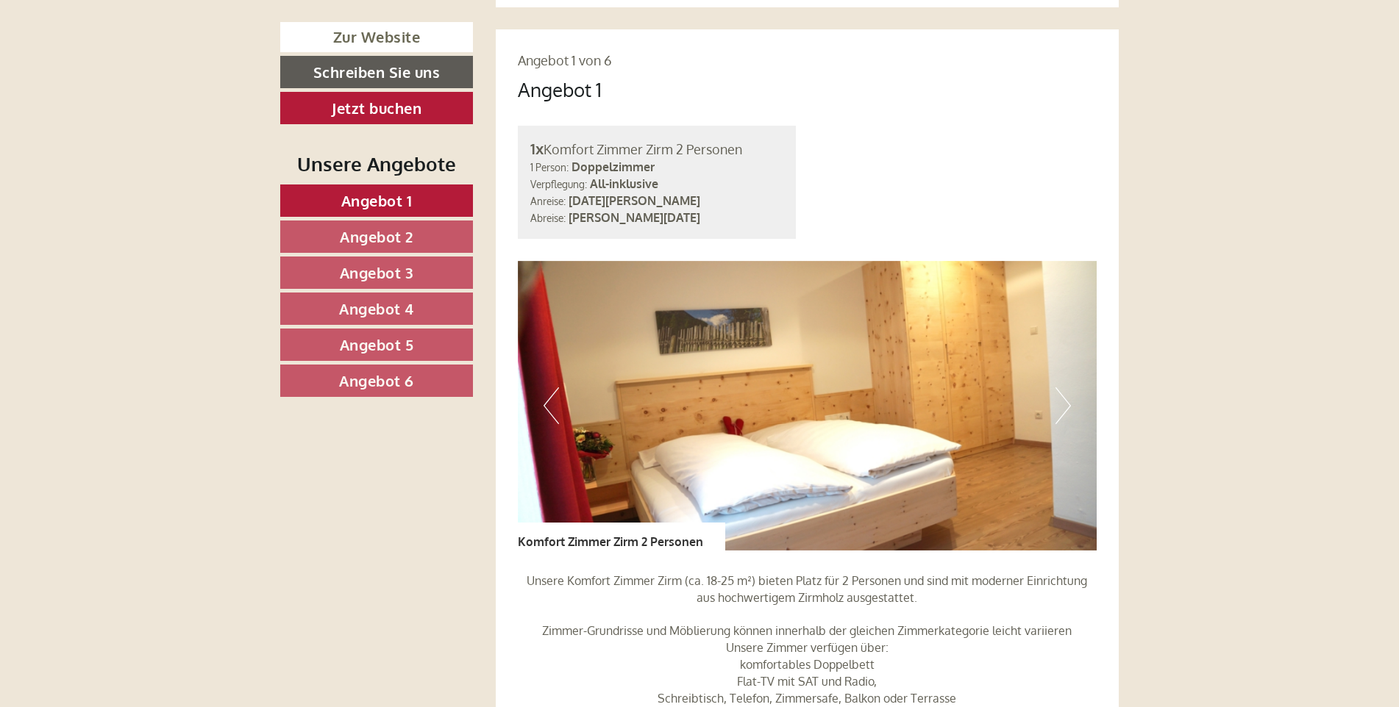
click at [400, 234] on span "Angebot 2" at bounding box center [377, 236] width 74 height 19
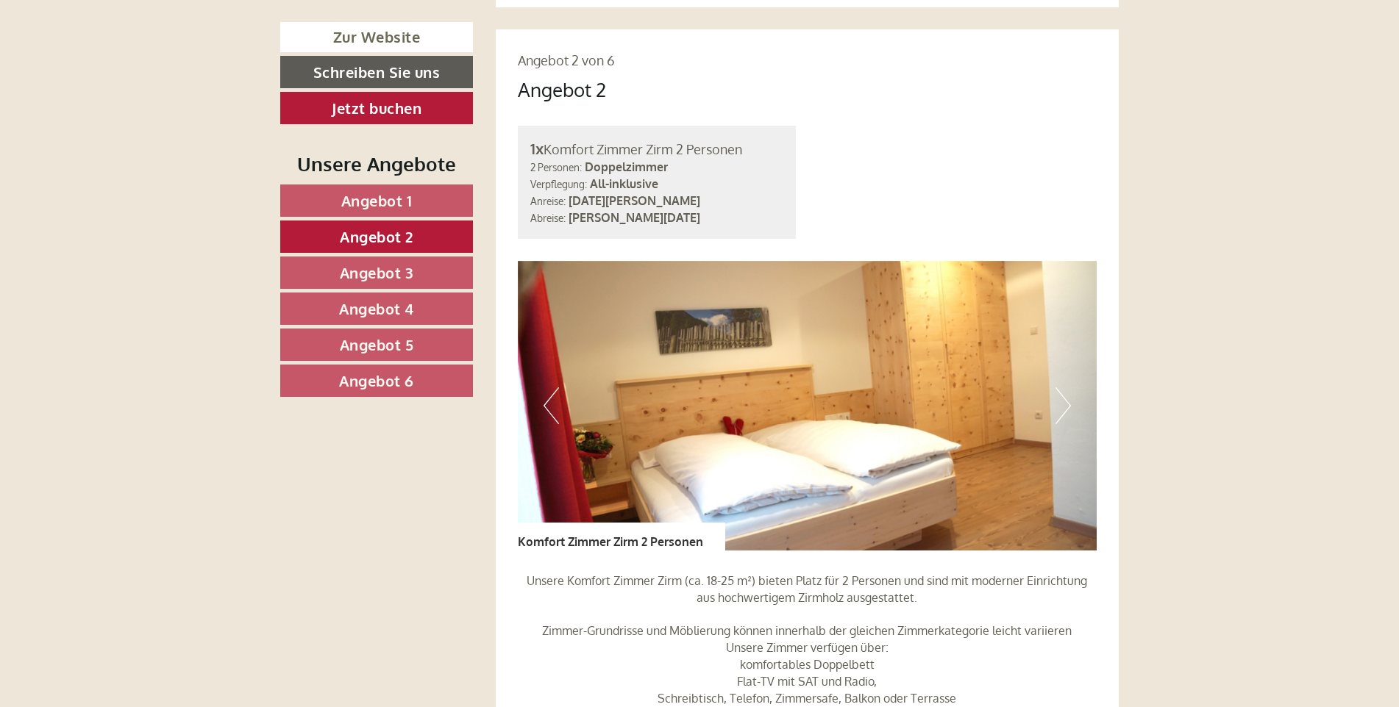
click at [410, 263] on span "Angebot 3" at bounding box center [377, 272] width 74 height 19
